Goal: Navigation & Orientation: Find specific page/section

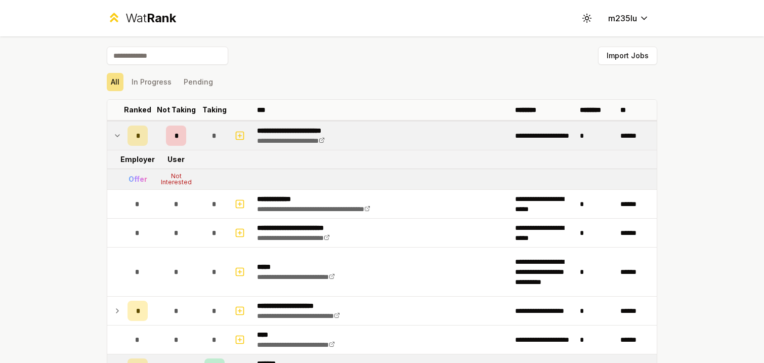
scroll to position [18, 0]
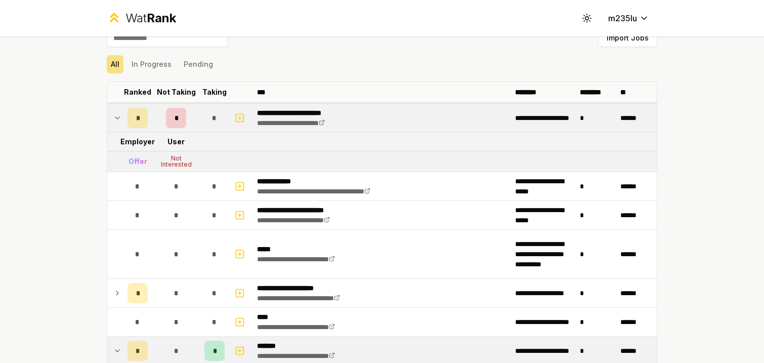
click at [314, 112] on p "**********" at bounding box center [303, 113] width 93 height 10
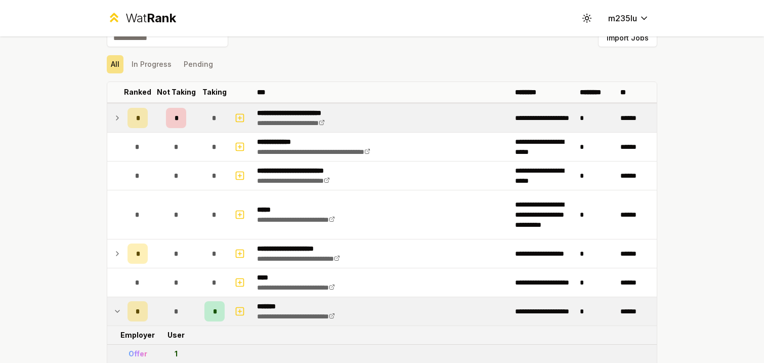
click at [314, 112] on p "**********" at bounding box center [303, 113] width 93 height 10
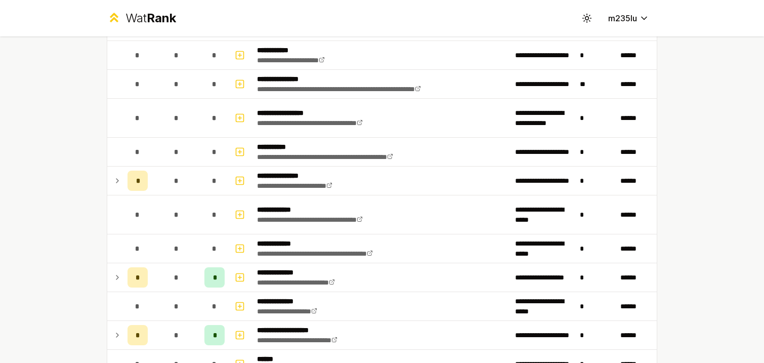
scroll to position [522, 0]
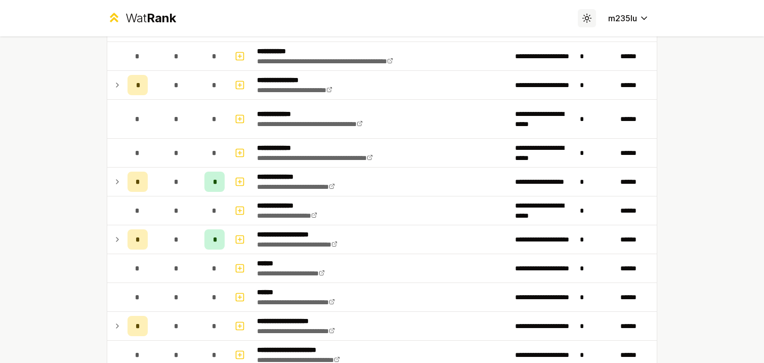
click at [590, 19] on icon at bounding box center [587, 18] width 10 height 10
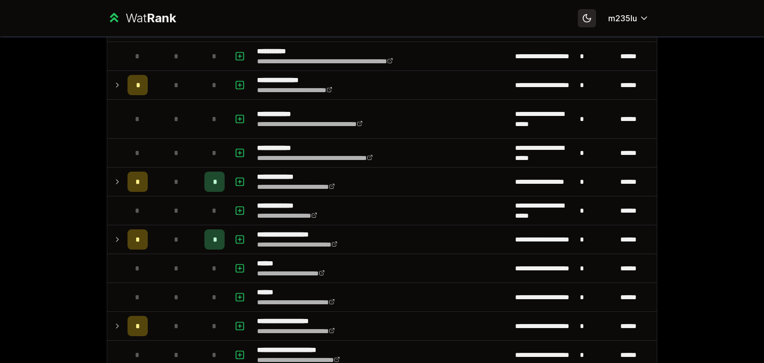
click at [590, 19] on icon at bounding box center [587, 18] width 10 height 10
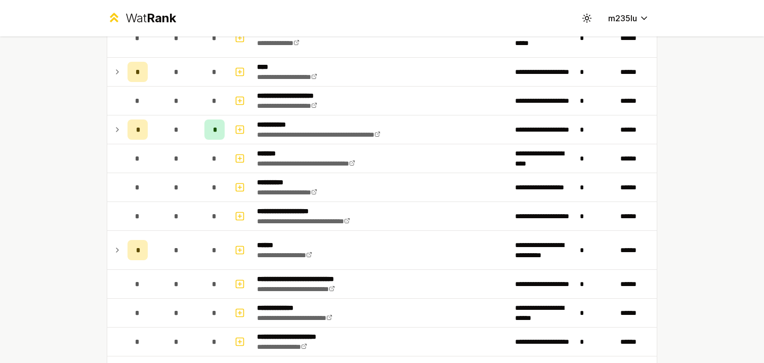
scroll to position [1377, 0]
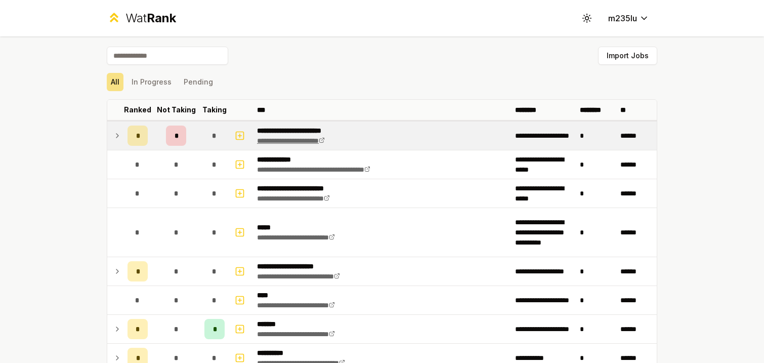
scroll to position [119, 0]
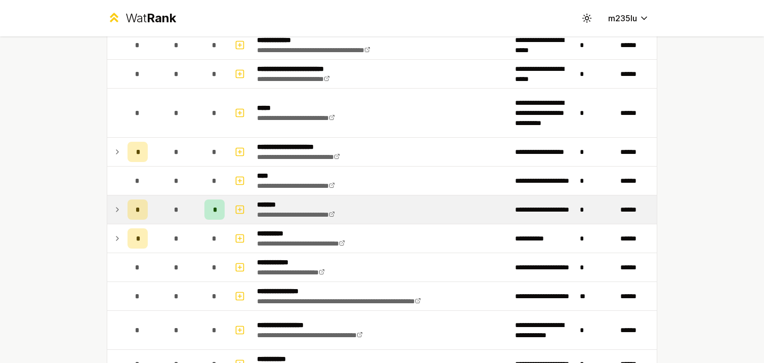
click at [117, 210] on icon at bounding box center [117, 209] width 8 height 12
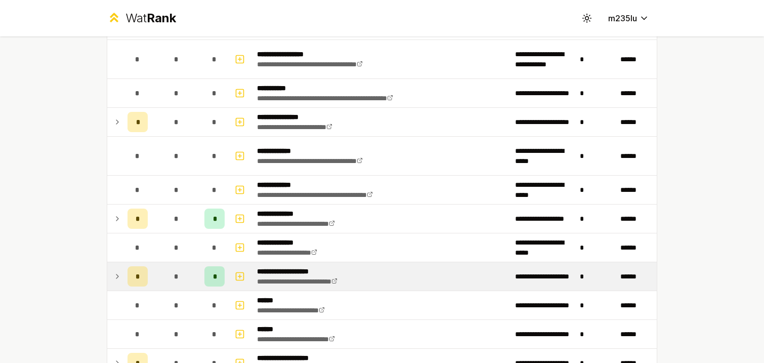
scroll to position [463, 0]
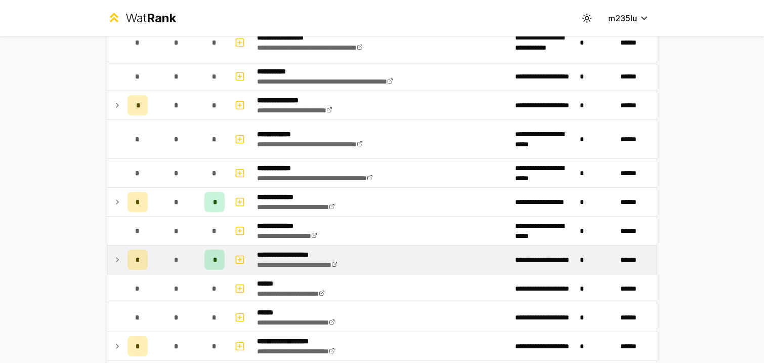
click at [118, 259] on icon at bounding box center [117, 259] width 2 height 4
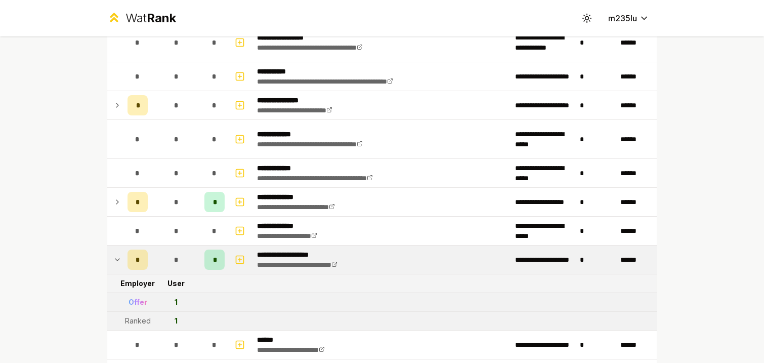
click at [118, 259] on icon at bounding box center [117, 259] width 4 height 2
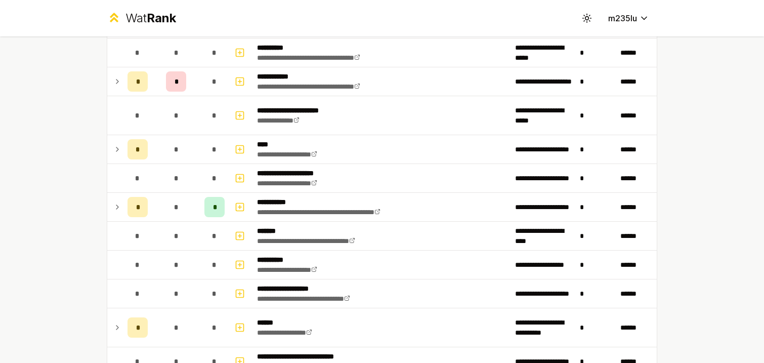
scroll to position [1121, 0]
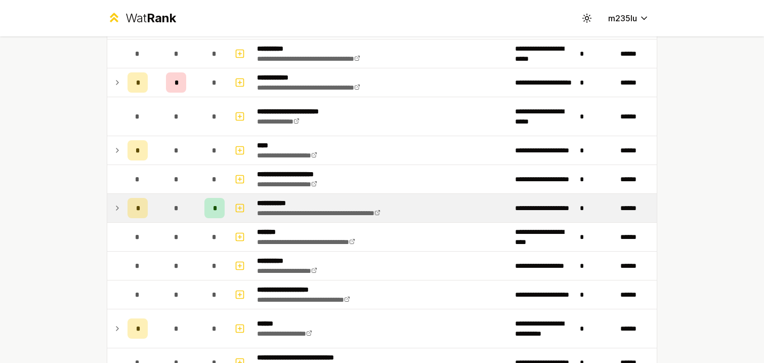
click at [119, 211] on icon at bounding box center [117, 208] width 8 height 12
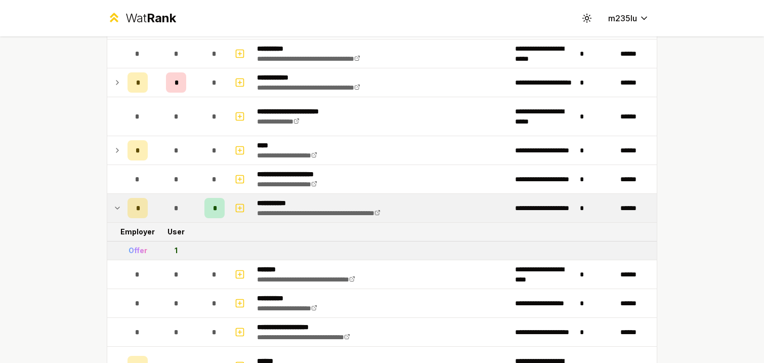
click at [119, 211] on icon at bounding box center [117, 208] width 8 height 12
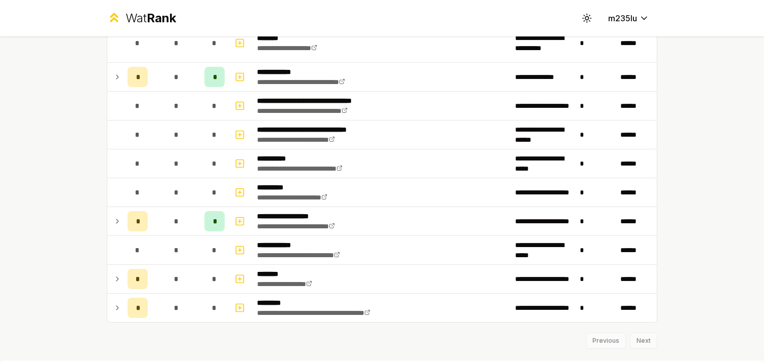
scroll to position [1815, 0]
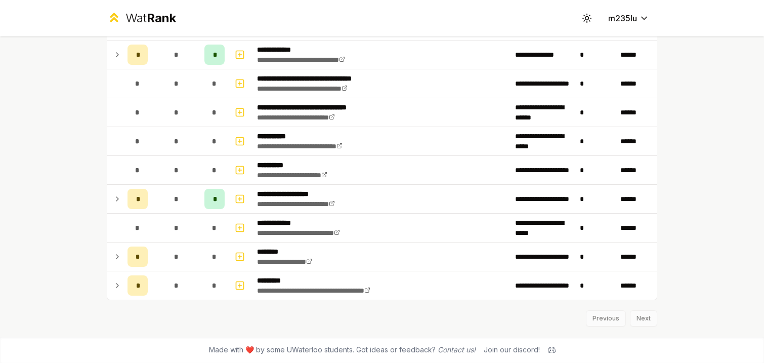
click at [648, 318] on div "Previous Next" at bounding box center [382, 313] width 550 height 26
